Goal: Book appointment/travel/reservation

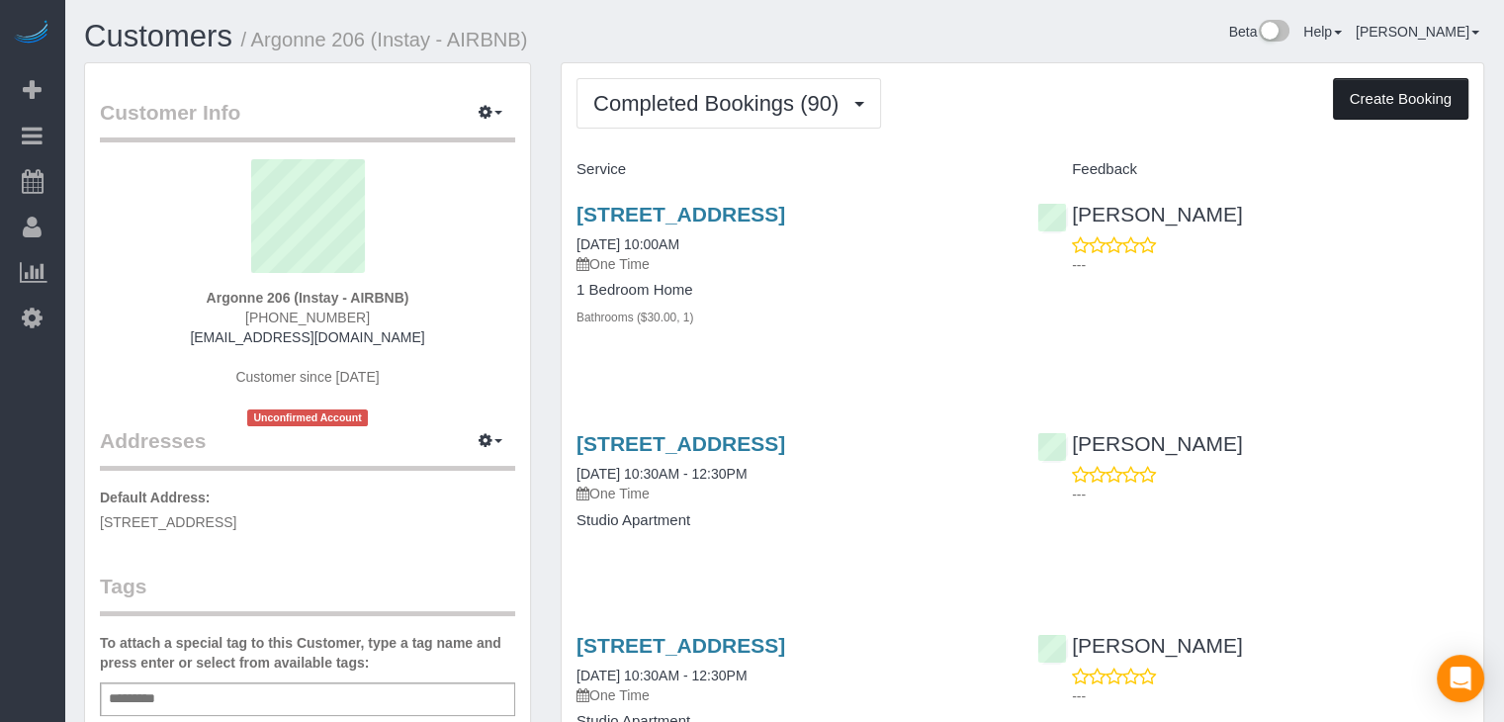
click at [1340, 96] on button "Create Booking" at bounding box center [1400, 99] width 135 height 42
select select "IA"
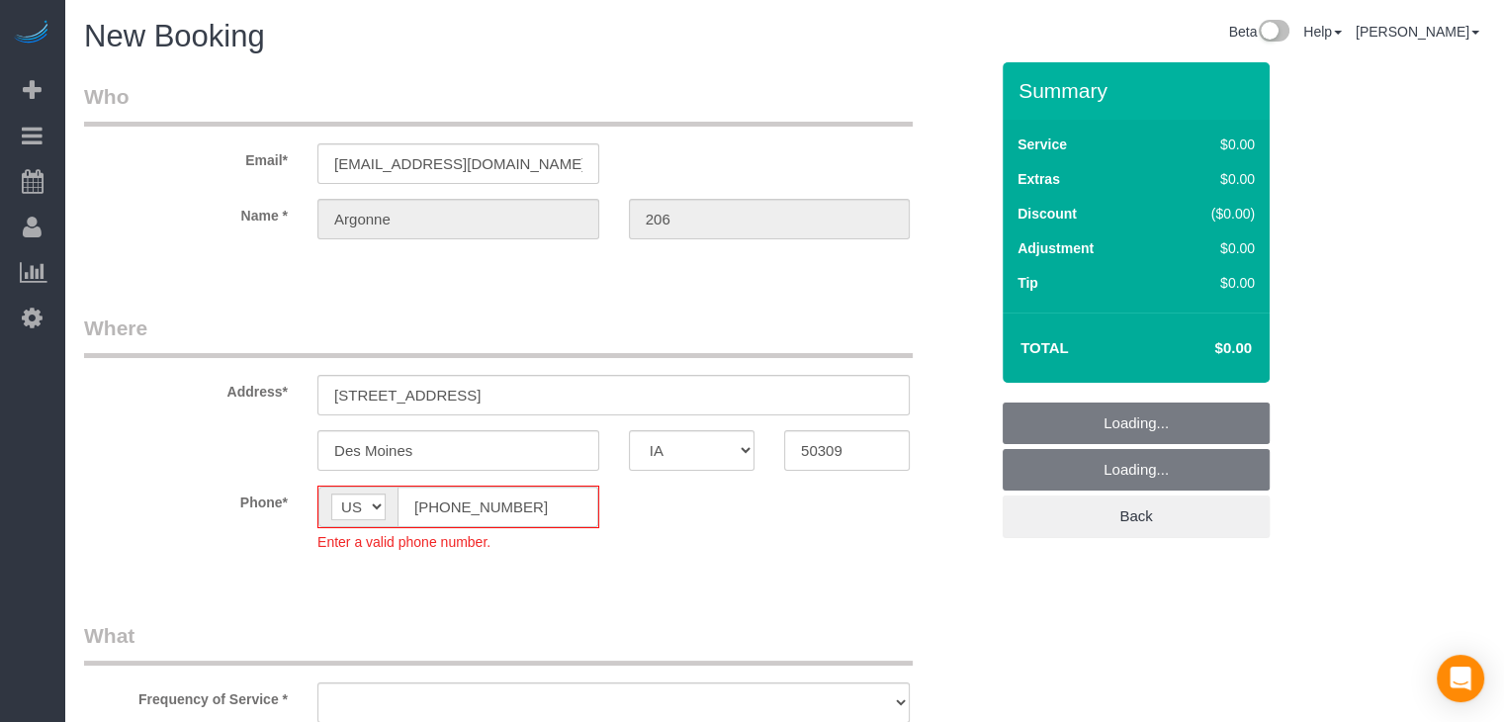
select select "object:1715"
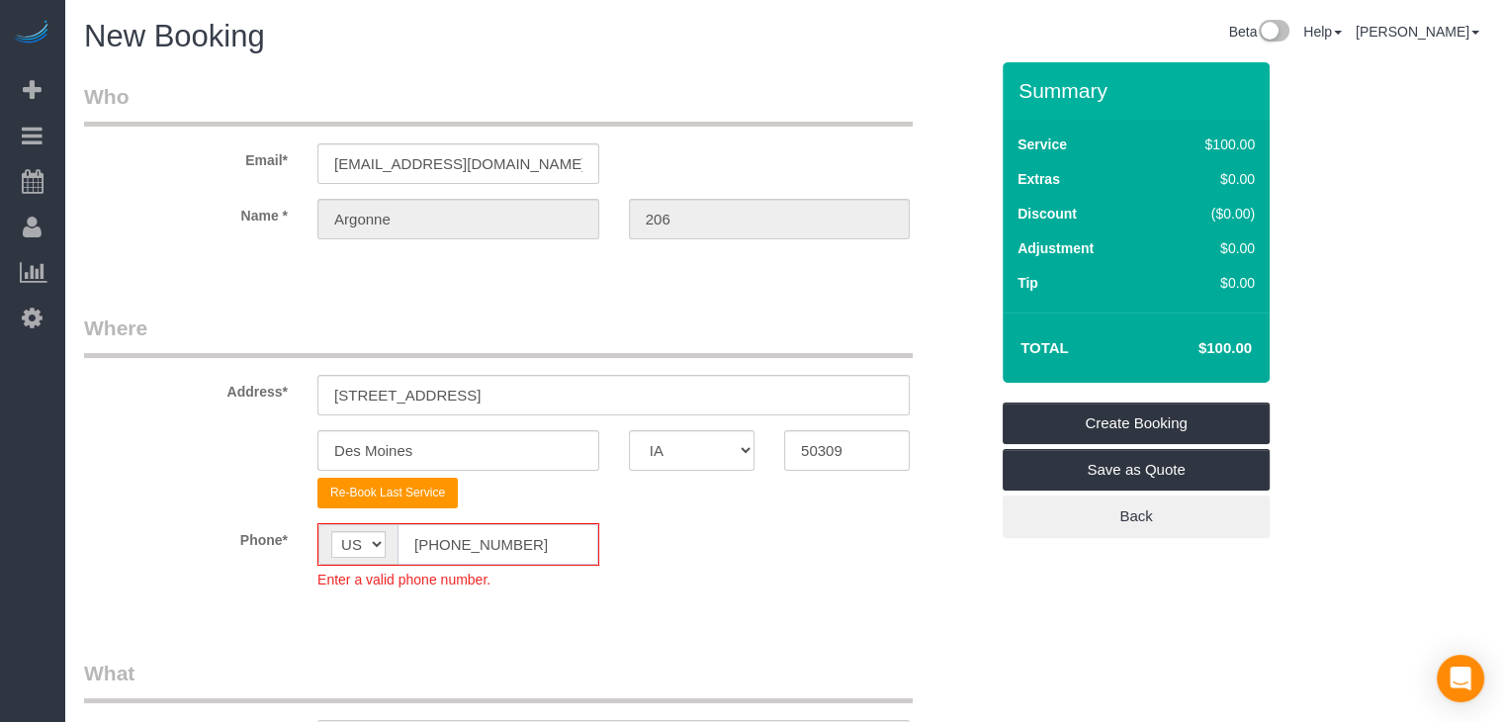
click at [435, 544] on input "[PHONE_NUMBER]" at bounding box center [498, 544] width 201 height 41
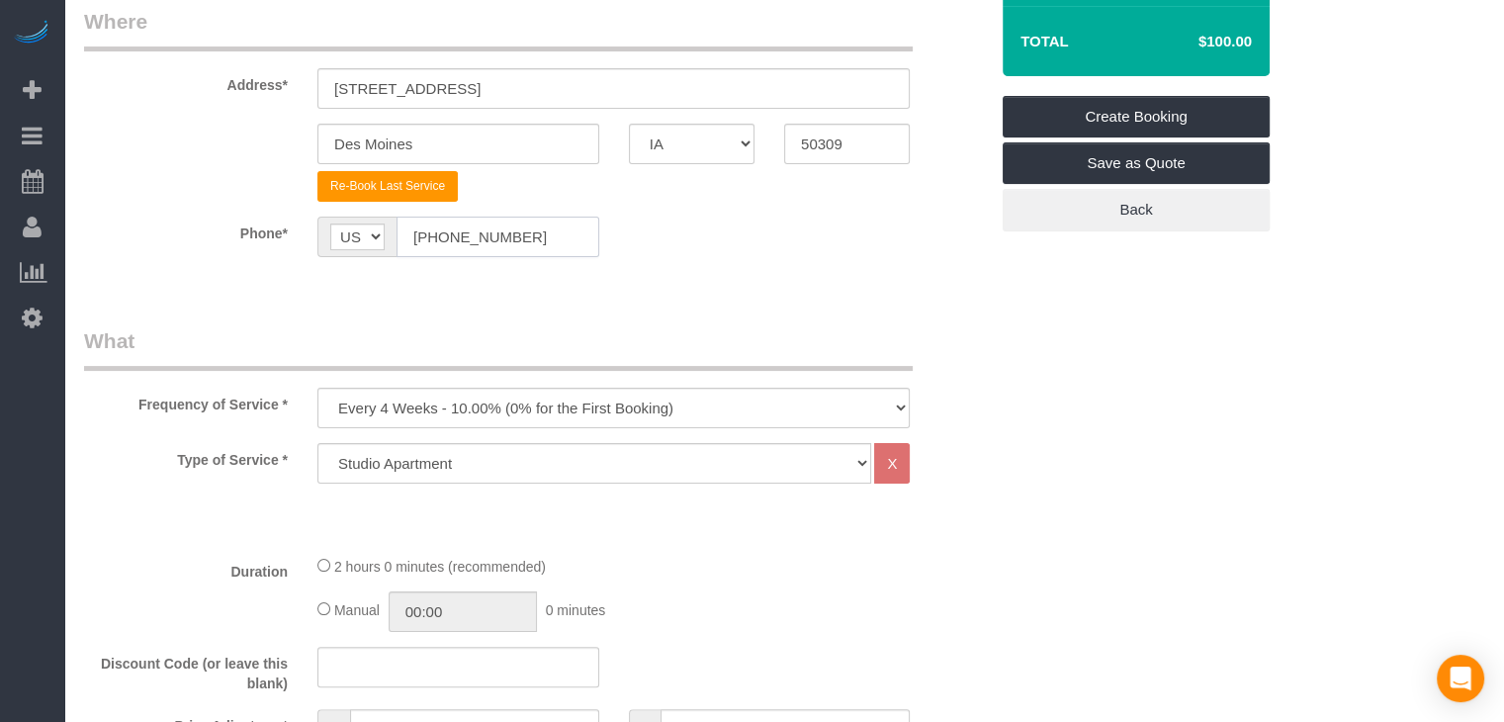
scroll to position [409, 0]
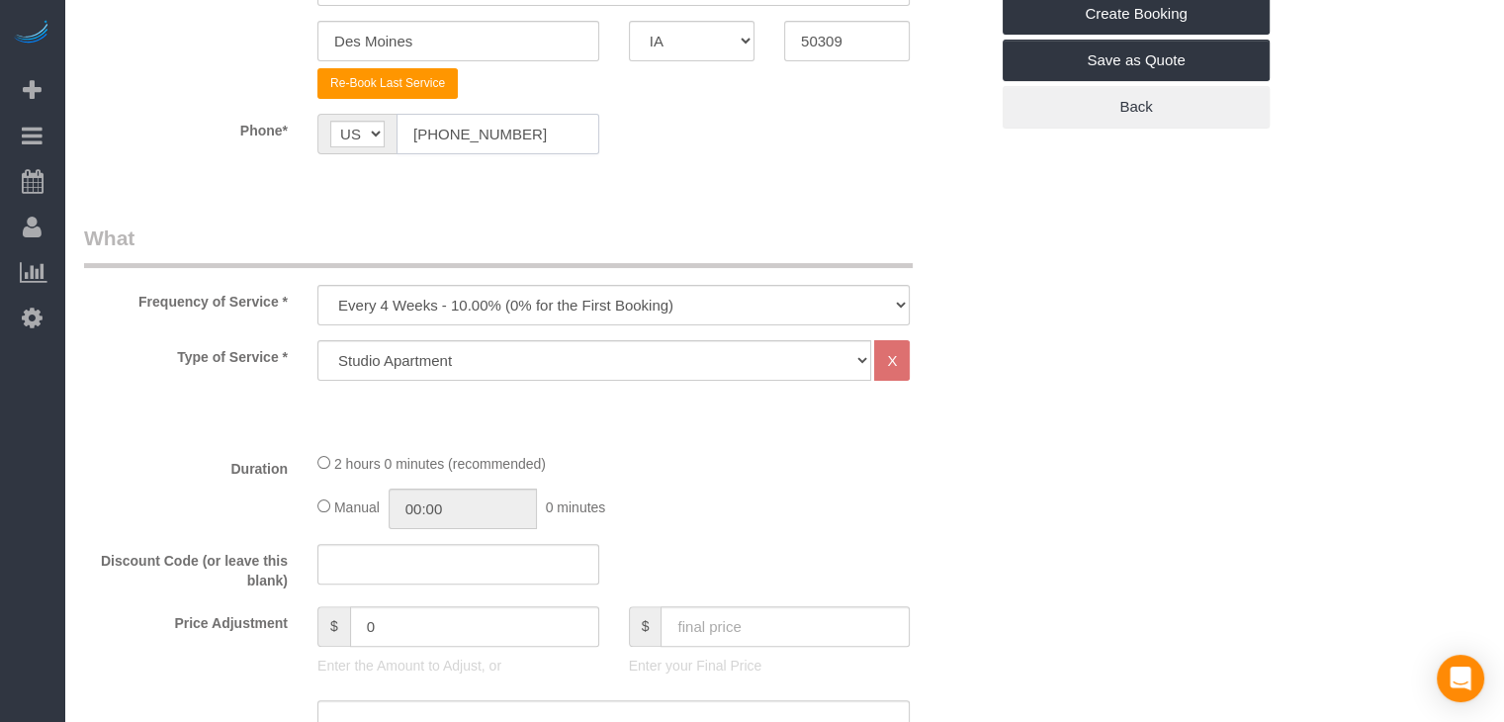
type input "[PHONE_NUMBER]"
click at [484, 310] on select "Every 6 Weeks (0% for the First Booking) One Time Every 8 Weeks (0% for the Fir…" at bounding box center [613, 305] width 592 height 41
select select "object:1717"
click at [317, 285] on select "Every 6 Weeks (0% for the First Booking) One Time Every 8 Weeks (0% for the Fir…" at bounding box center [613, 305] width 592 height 41
type input "02:00"
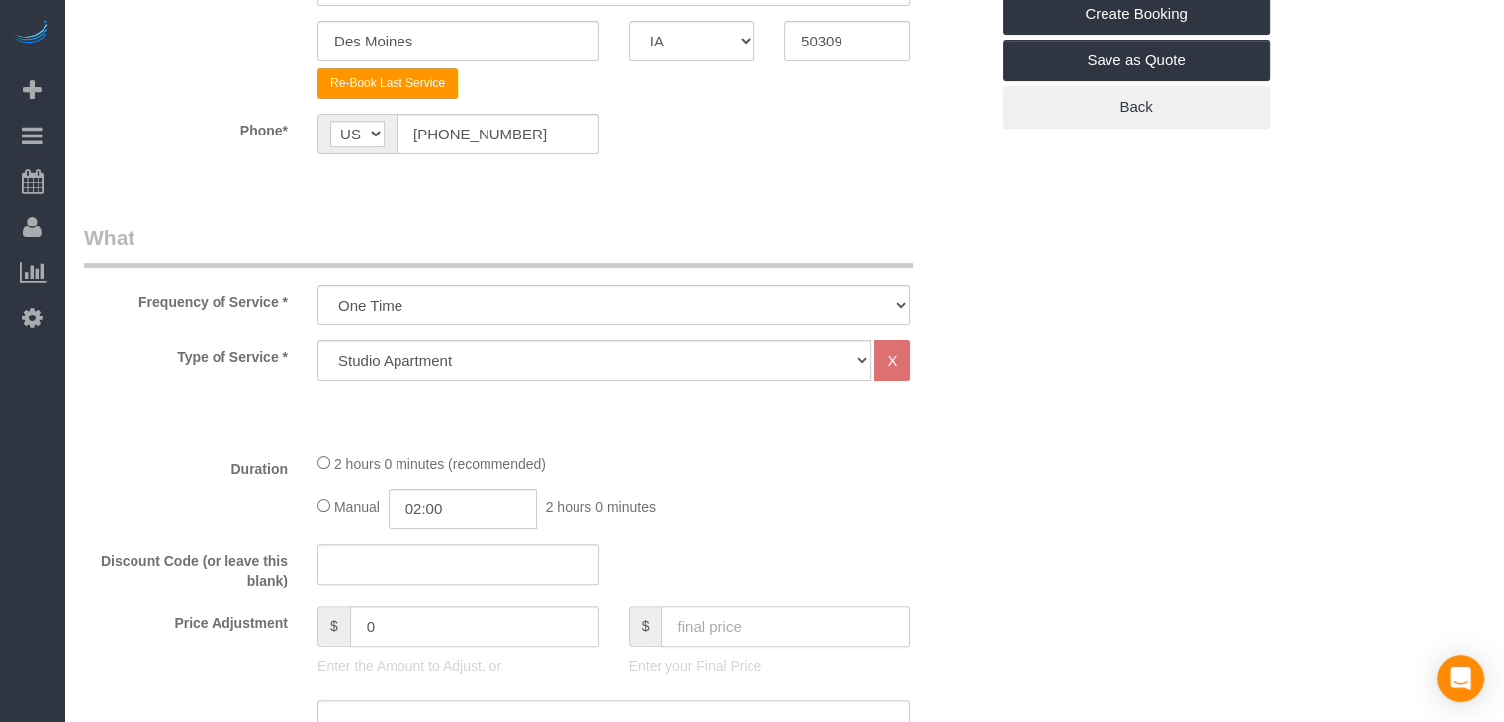
click at [799, 636] on input "text" at bounding box center [785, 626] width 249 height 41
type input "70"
type input "-30"
drag, startPoint x: 1503, startPoint y: 268, endPoint x: 1480, endPoint y: 432, distance: 165.7
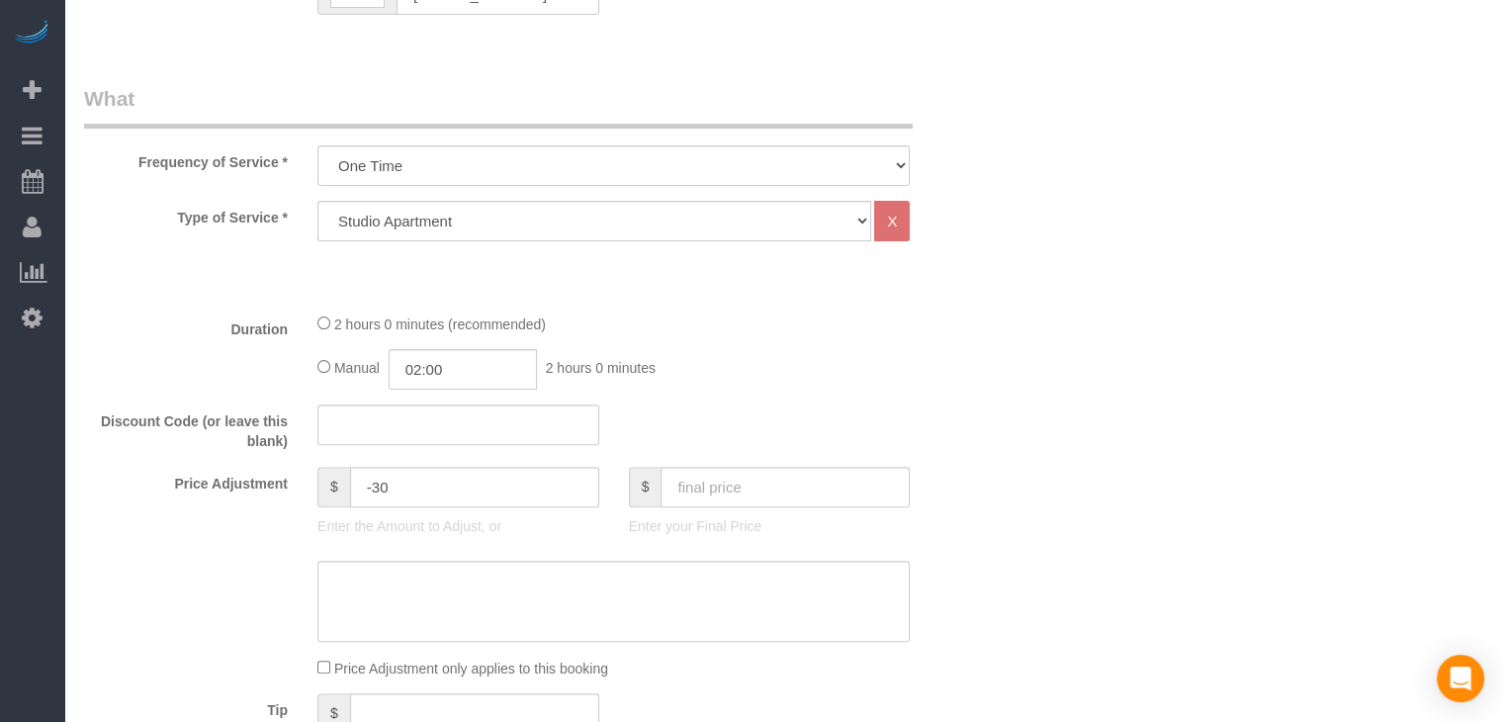
scroll to position [947, 0]
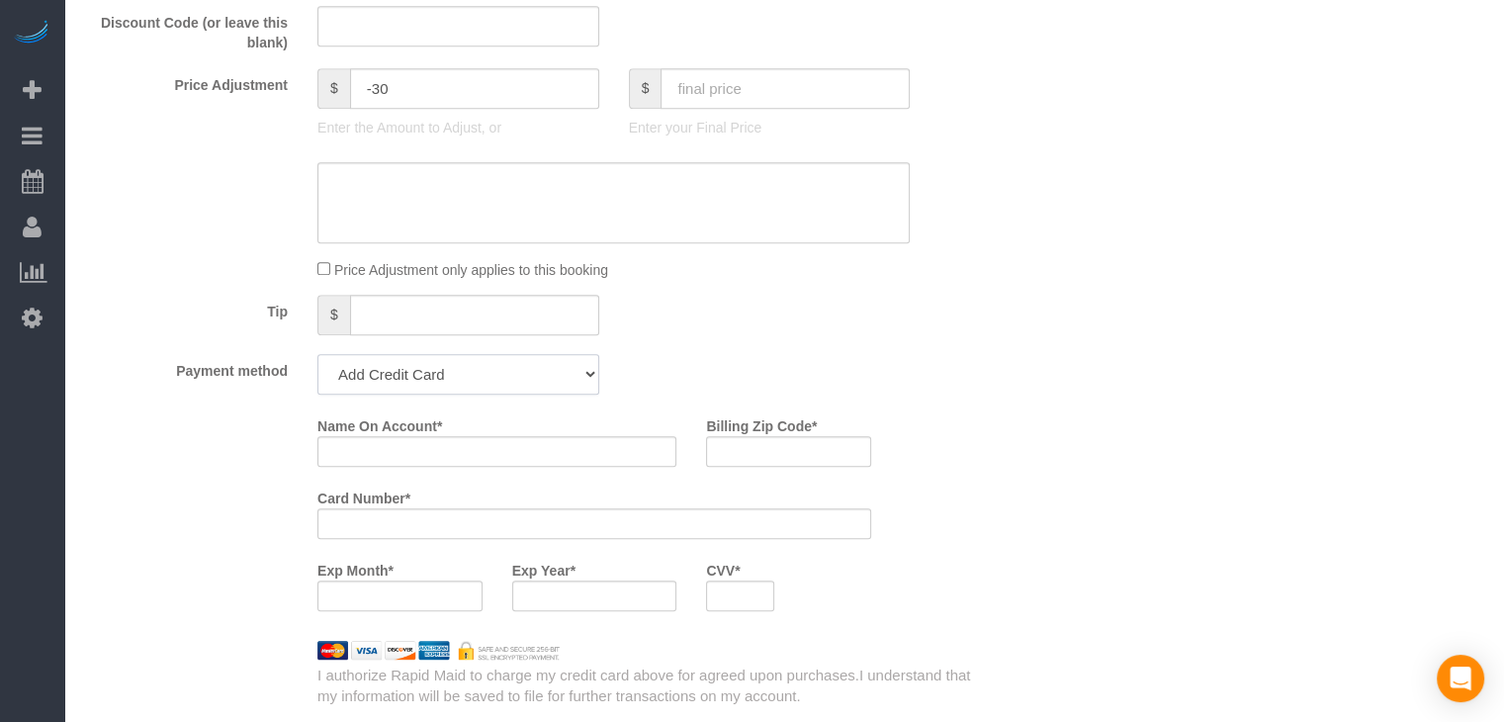
drag, startPoint x: 421, startPoint y: 370, endPoint x: 423, endPoint y: 387, distance: 16.9
click at [421, 370] on select "Add Credit Card Cash Check Paypal" at bounding box center [458, 374] width 282 height 41
select select "string:check"
click at [317, 354] on select "Add Credit Card Cash Check Paypal" at bounding box center [458, 374] width 282 height 41
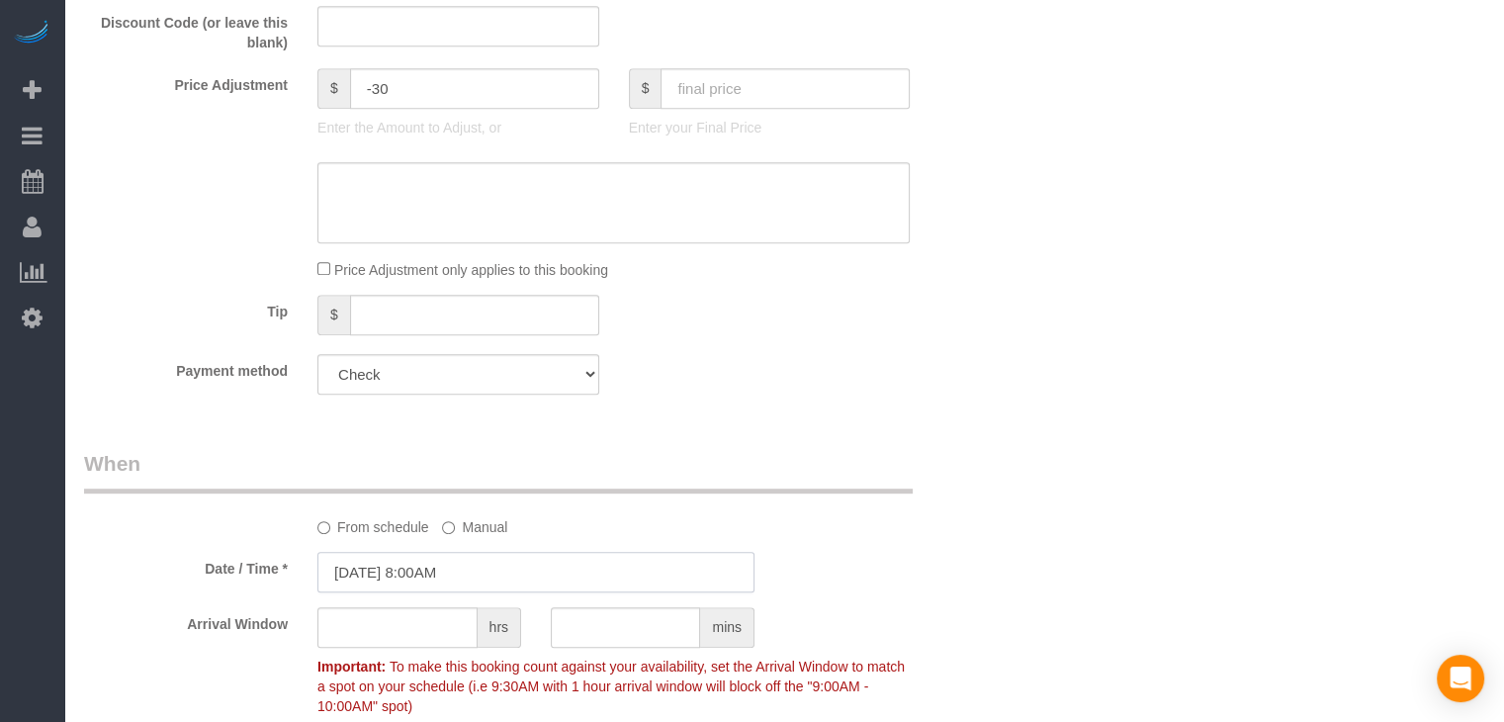
click at [479, 571] on input "[DATE] 8:00AM" at bounding box center [535, 572] width 437 height 41
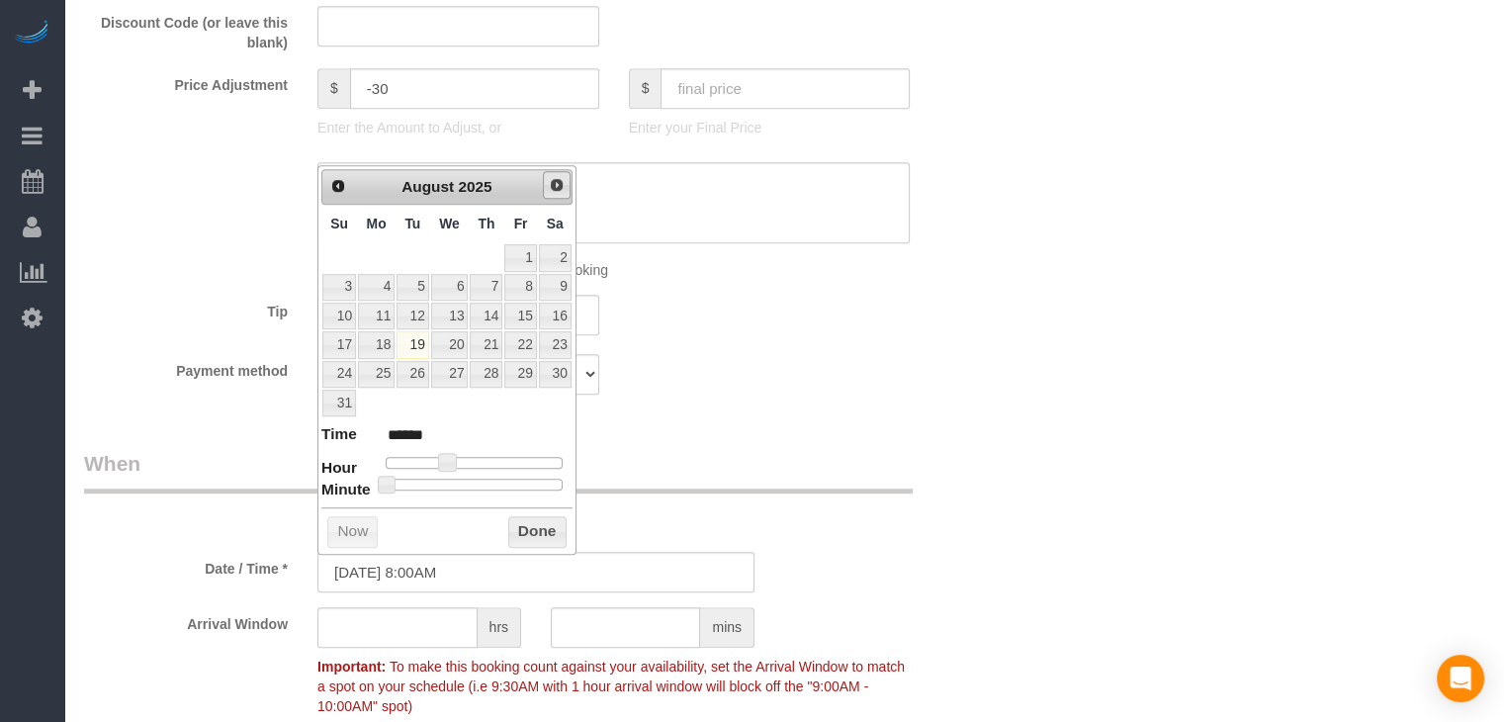
click at [560, 180] on span "Next" at bounding box center [557, 185] width 16 height 16
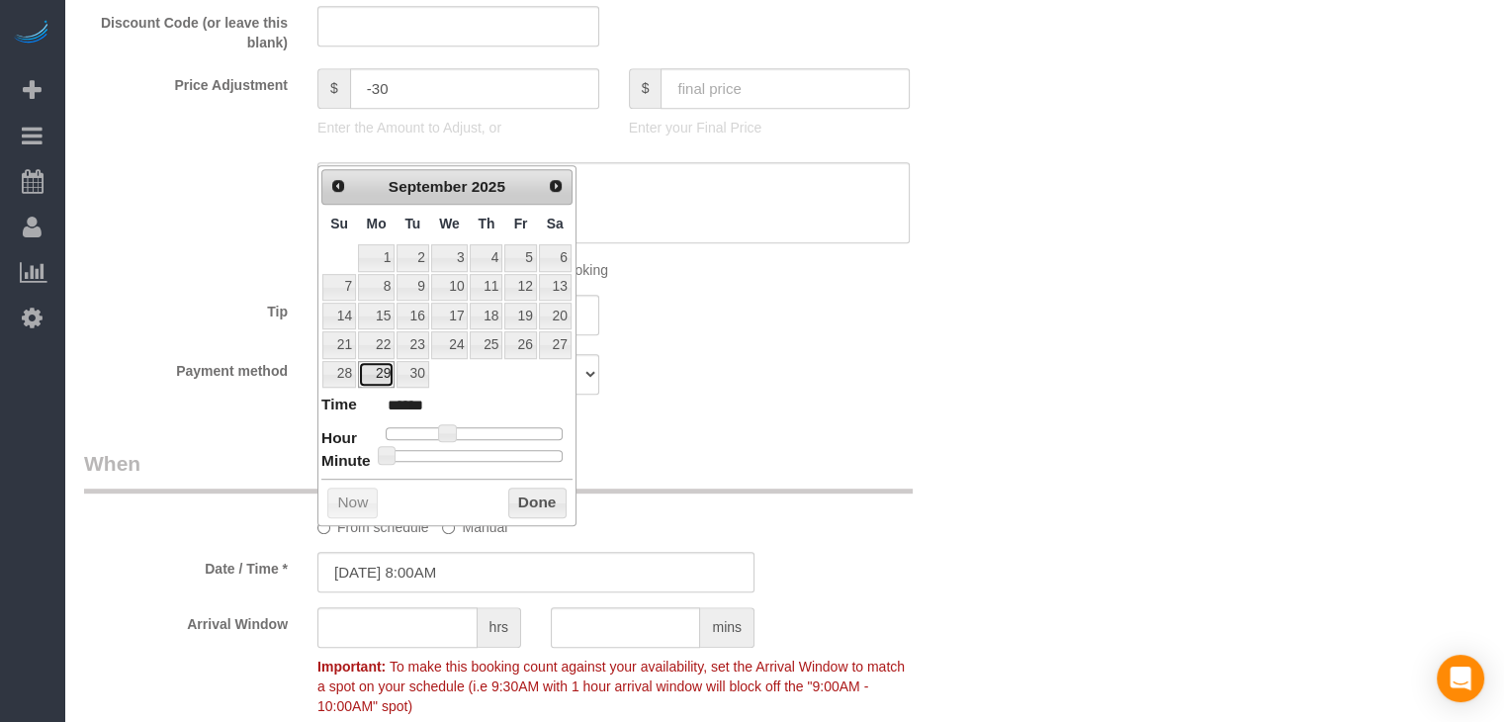
click at [377, 378] on link "29" at bounding box center [376, 374] width 37 height 27
type input "[DATE] 9:00AM"
type input "******"
type input "[DATE] 10:00AM"
type input "*******"
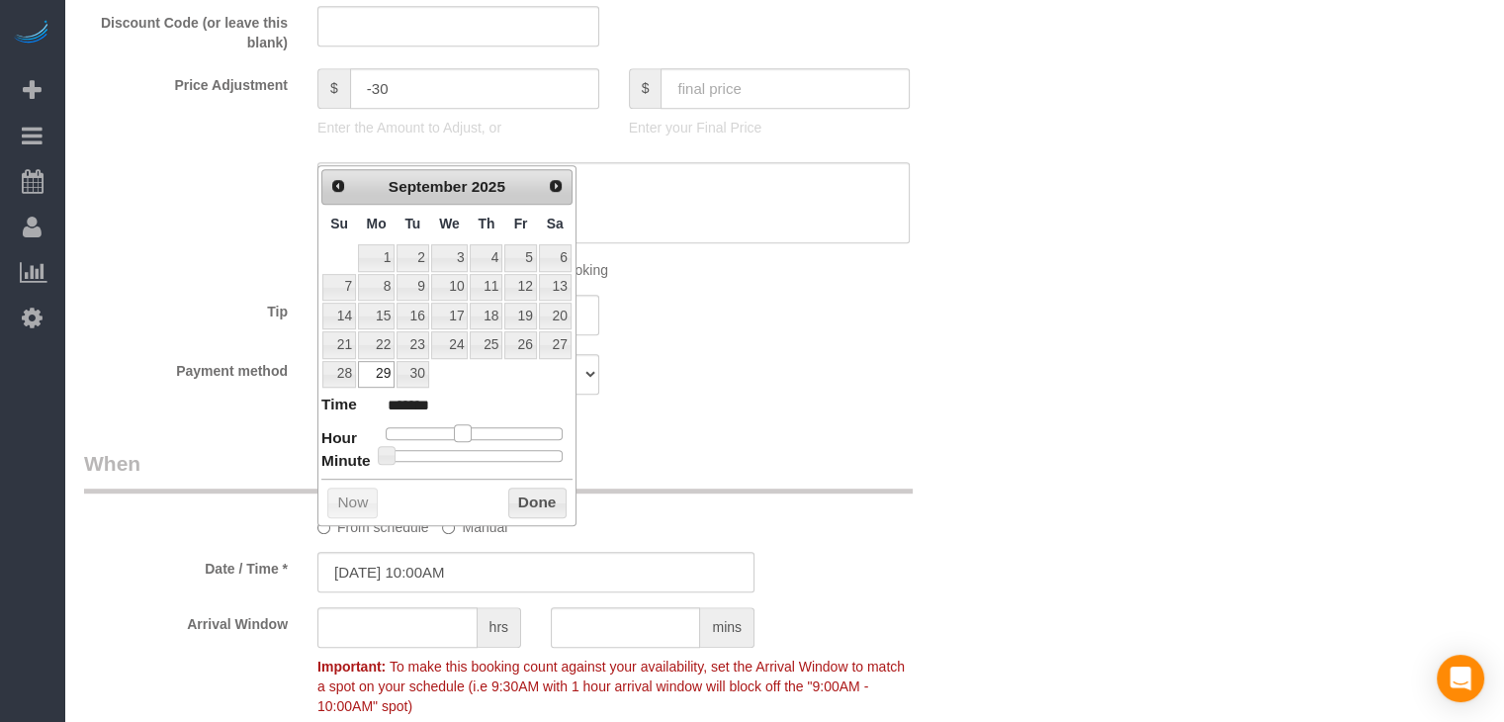
drag, startPoint x: 447, startPoint y: 426, endPoint x: 461, endPoint y: 420, distance: 15.1
click at [461, 424] on span at bounding box center [463, 433] width 18 height 18
click at [545, 499] on button "Done" at bounding box center [537, 504] width 58 height 32
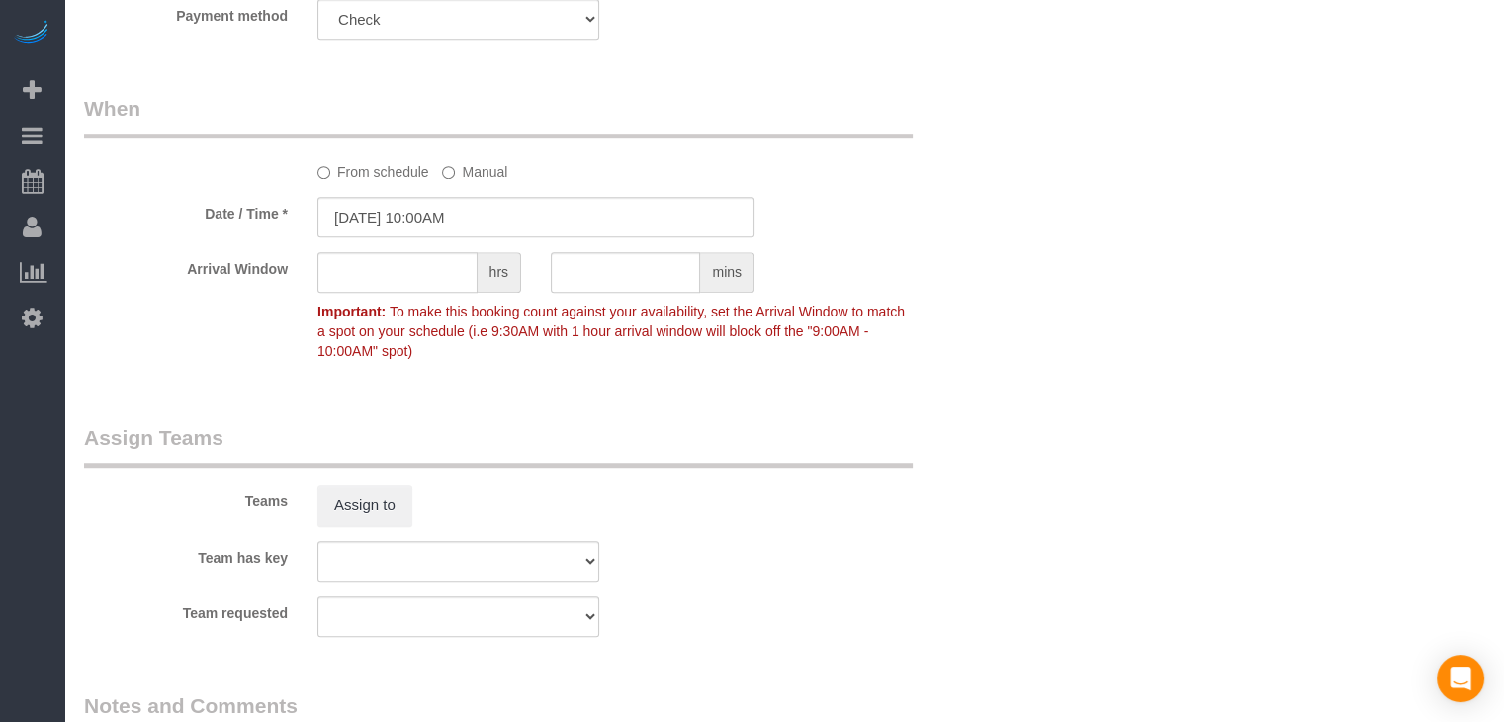
scroll to position [1650, 0]
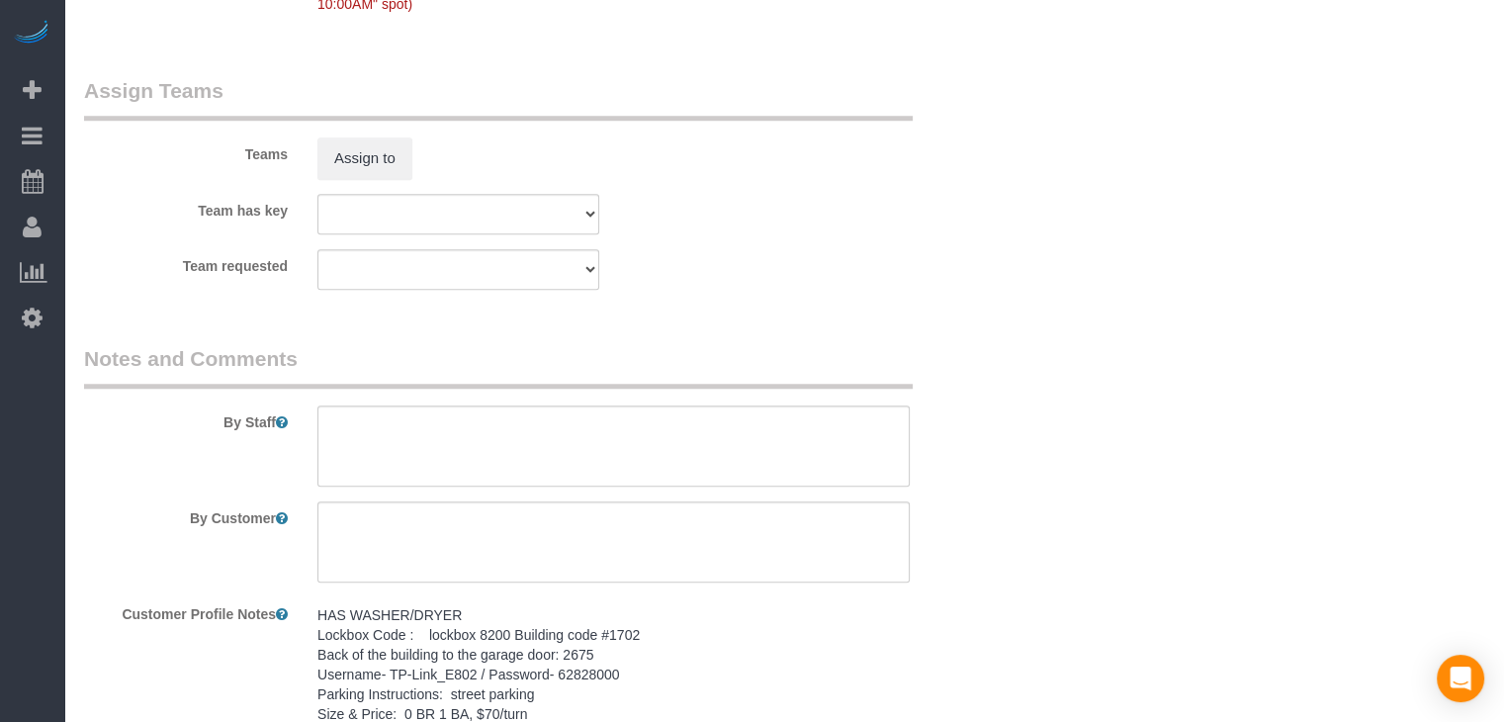
click at [550, 640] on pre "HAS WASHER/DRYER Lockbox Code : lockbox 8200 Building code #1702 Back of the bu…" at bounding box center [613, 674] width 592 height 138
click at [552, 682] on textarea "HAS WASHER/DRYER Lockbox Code : lockbox 8200 Building code #1702 Back of the bu…" at bounding box center [613, 706] width 592 height 219
click at [605, 452] on textarea at bounding box center [613, 445] width 592 height 81
paste textarea "HAS WASHER/DRYER Lockbox Code : lockbox 8200 Building code #1702 Back of the bu…"
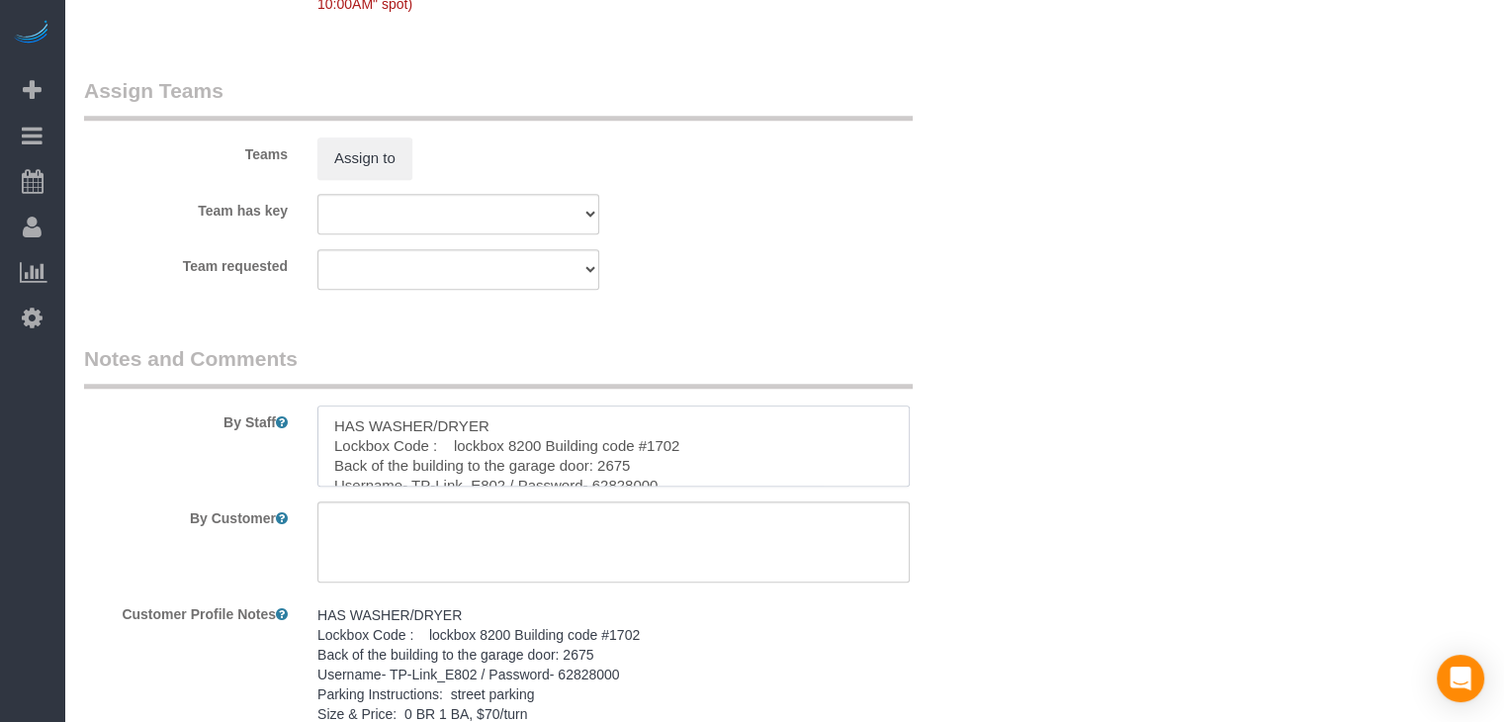
scroll to position [67, 0]
type textarea "HAS WASHER/DRYER Lockbox Code : lockbox 8200 Building code #1702 Back of the bu…"
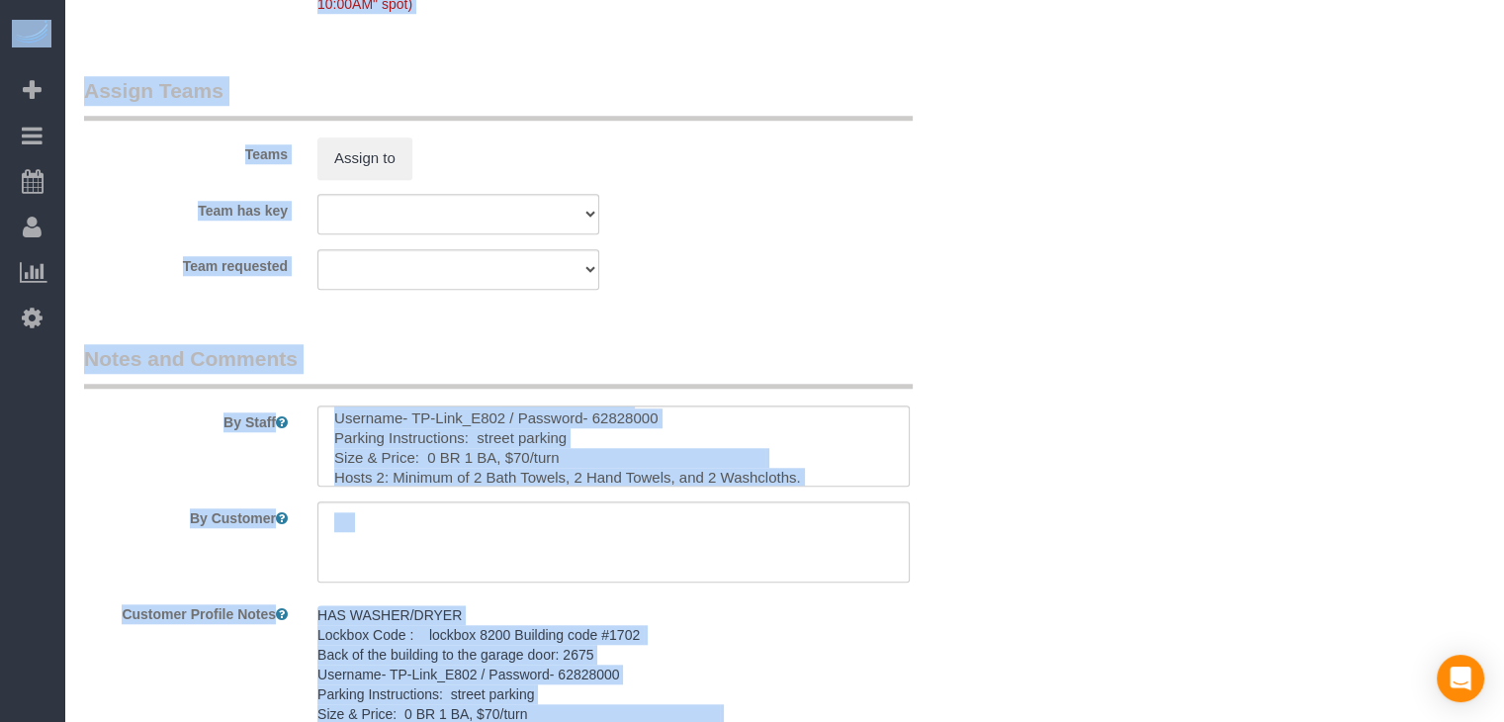
drag, startPoint x: 1503, startPoint y: 523, endPoint x: 1518, endPoint y: 159, distance: 364.2
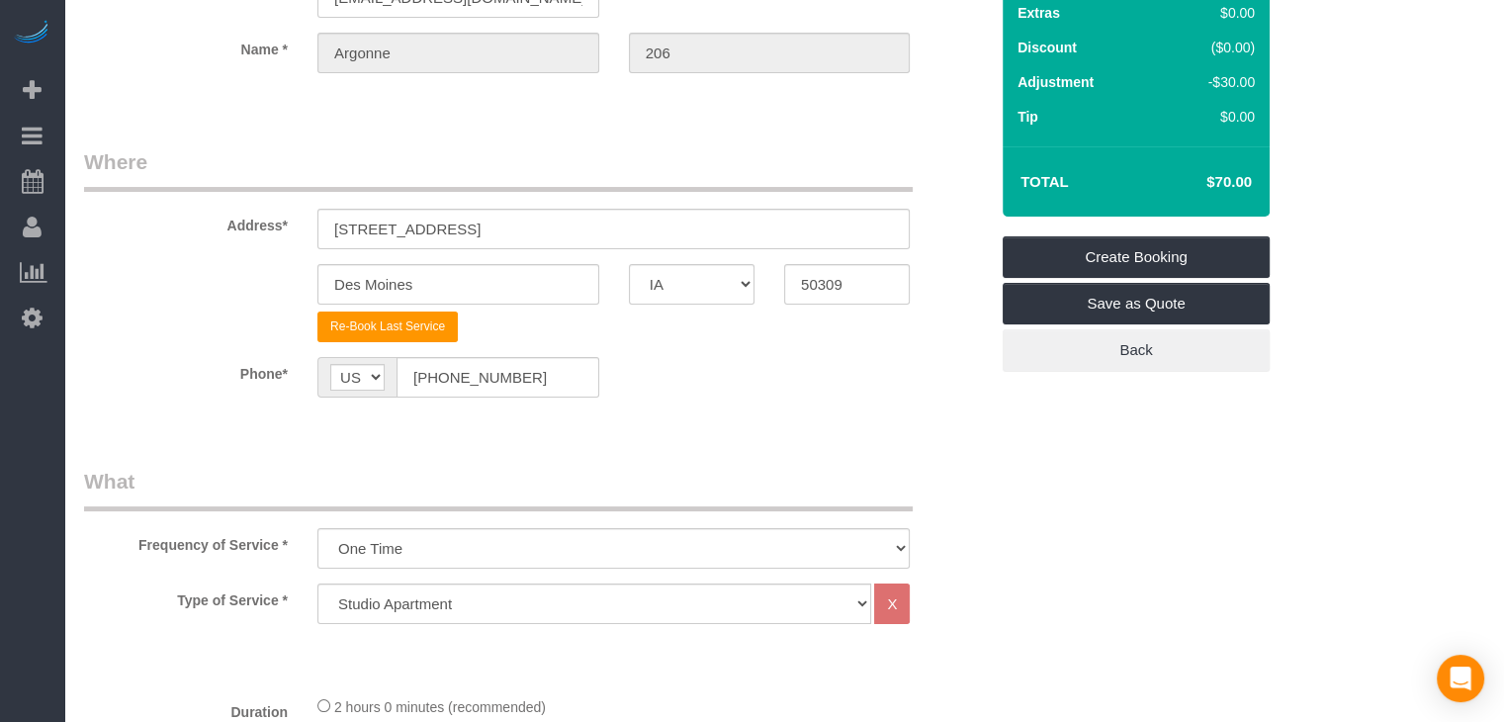
scroll to position [143, 0]
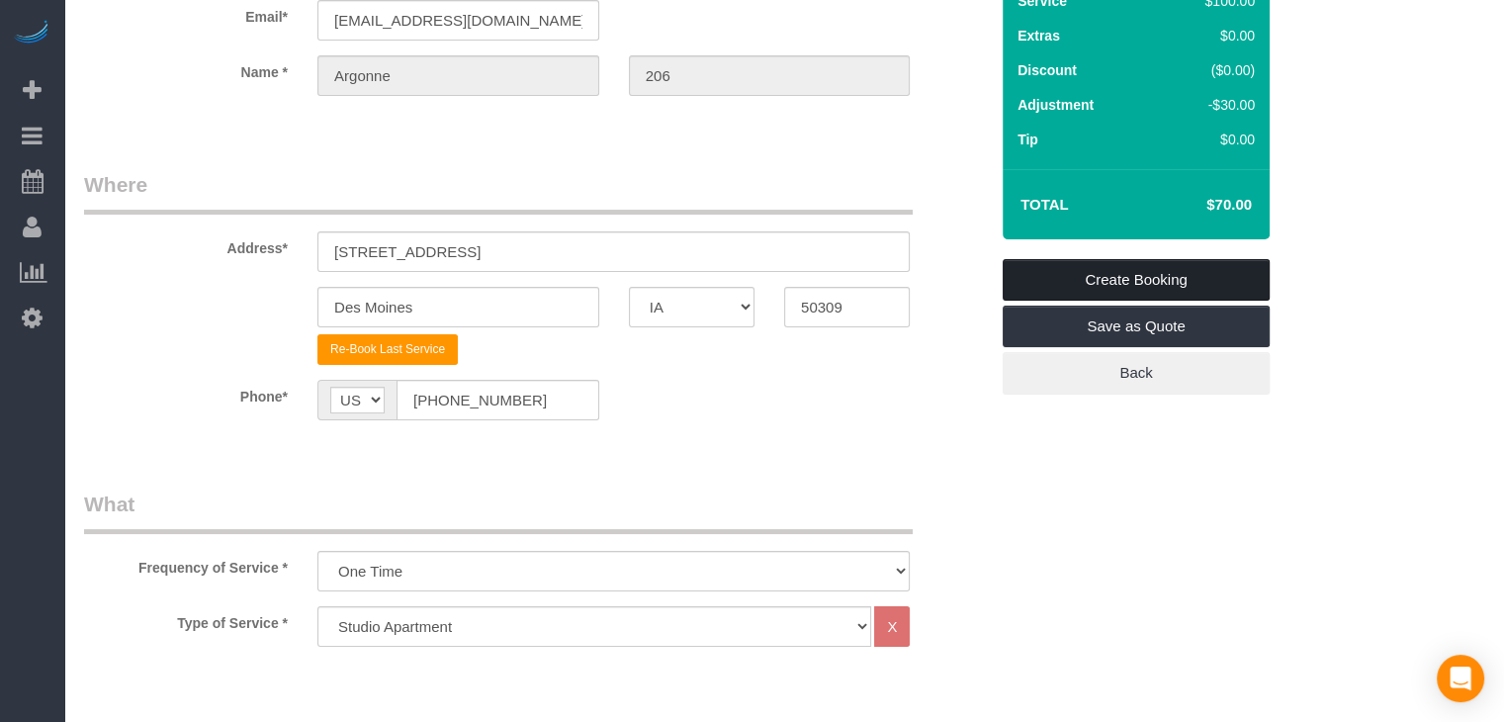
click at [1194, 286] on link "Create Booking" at bounding box center [1136, 280] width 267 height 42
